Goal: Find specific page/section: Find specific page/section

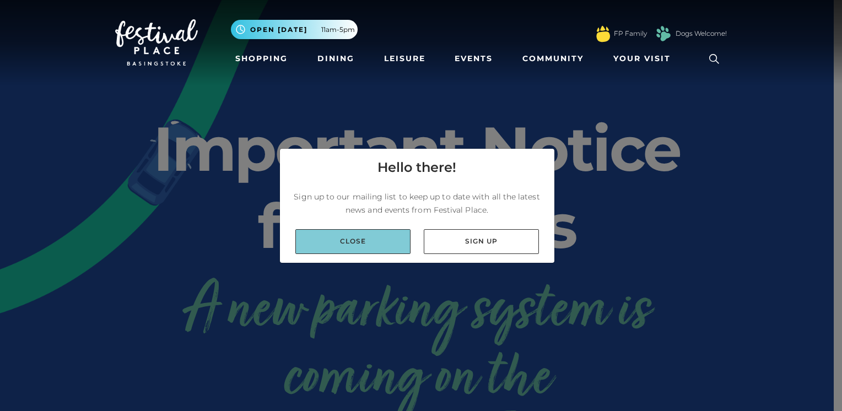
click at [386, 241] on link "Close" at bounding box center [352, 241] width 115 height 25
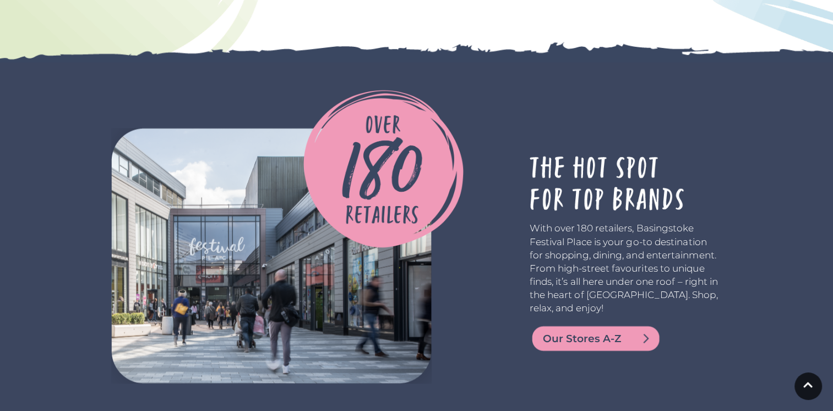
scroll to position [1939, 0]
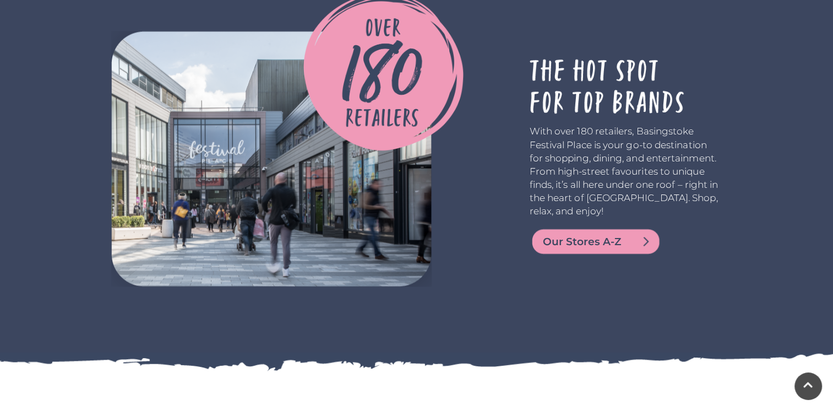
click at [637, 253] on img at bounding box center [596, 241] width 132 height 26
click at [628, 239] on span "Our Stores A-Z" at bounding box center [609, 241] width 132 height 15
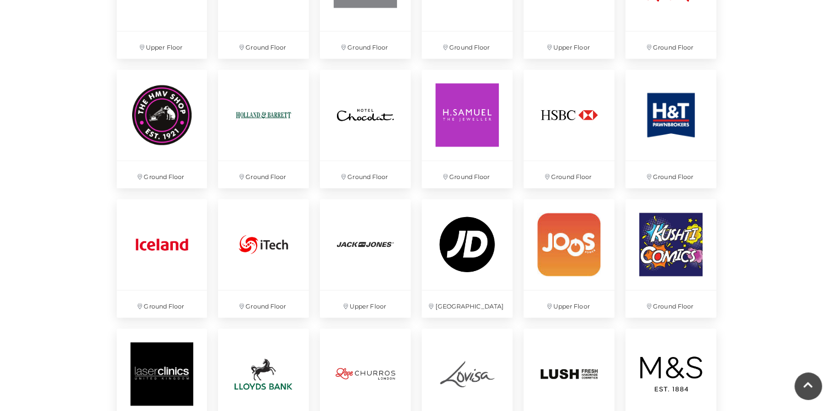
scroll to position [1538, 0]
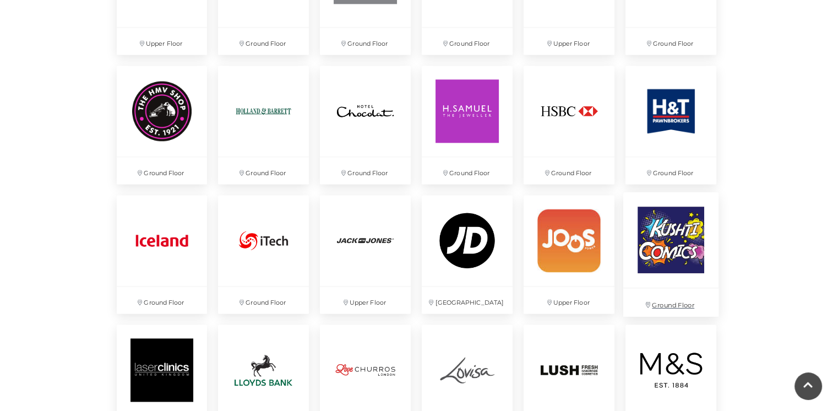
click at [671, 238] on img at bounding box center [671, 239] width 95 height 95
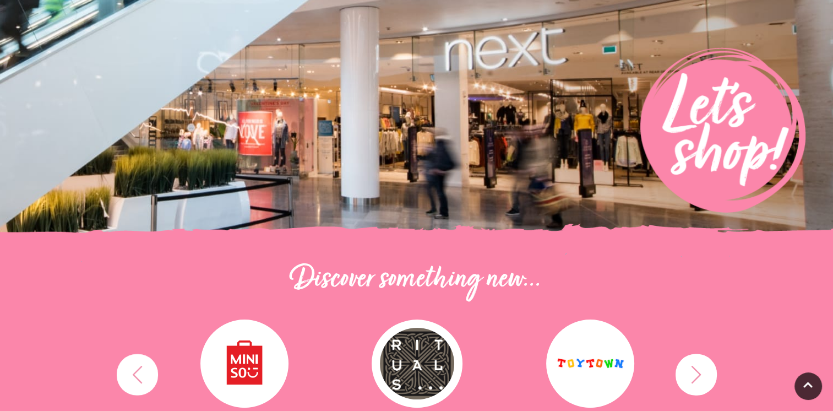
scroll to position [121, 0]
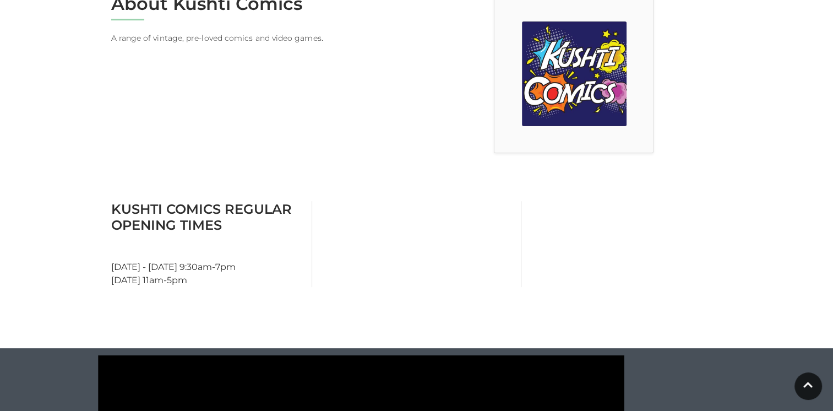
scroll to position [324, 0]
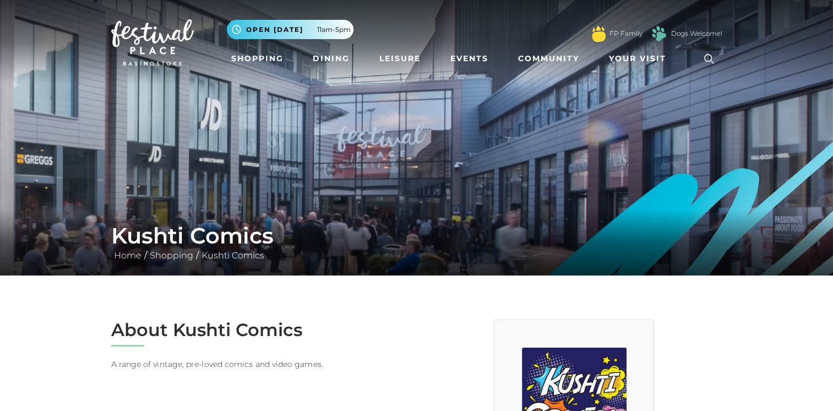
drag, startPoint x: 0, startPoint y: 3, endPoint x: 69, endPoint y: 136, distance: 150.3
click at [69, 136] on img at bounding box center [416, 137] width 833 height 275
